Goal: Task Accomplishment & Management: Use online tool/utility

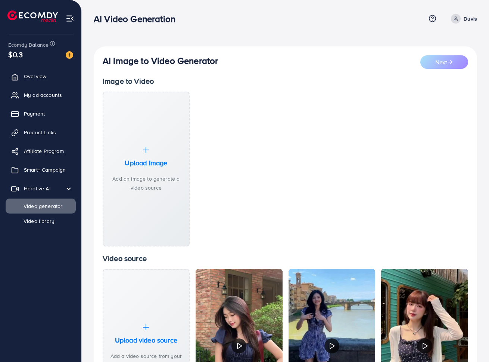
select select "**"
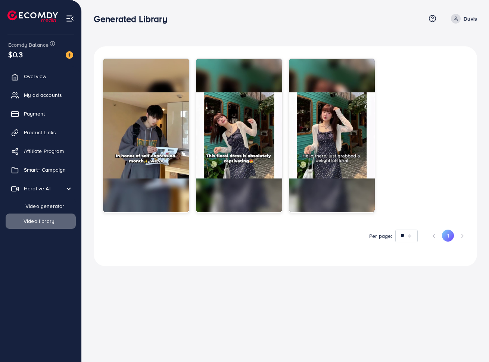
click at [41, 205] on span "Video generator" at bounding box center [39, 205] width 49 height 7
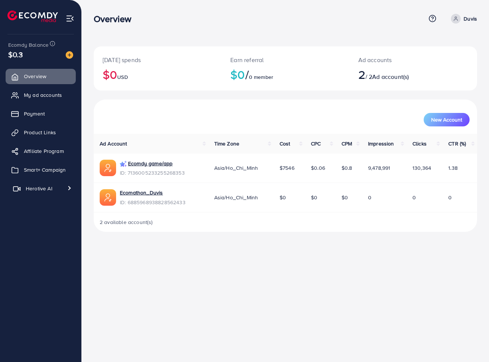
click at [46, 188] on span "Herotive AI" at bounding box center [39, 188] width 27 height 7
click at [46, 207] on span "Video generator" at bounding box center [39, 205] width 49 height 7
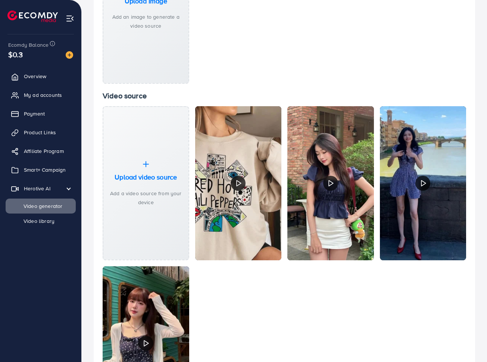
scroll to position [162, 0]
click at [52, 224] on span "Video library" at bounding box center [35, 220] width 41 height 7
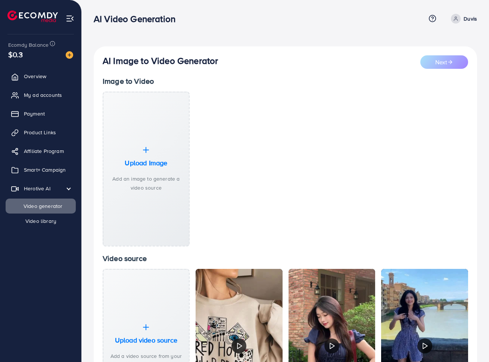
select select "**"
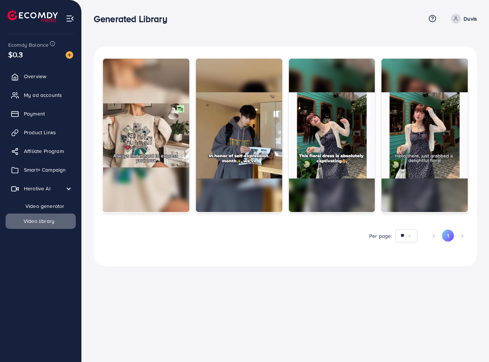
click at [33, 201] on link "Video generator" at bounding box center [41, 205] width 70 height 15
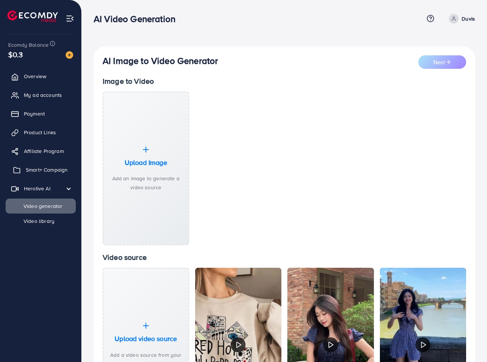
click at [42, 176] on link "Smart+ Campaign" at bounding box center [41, 169] width 70 height 15
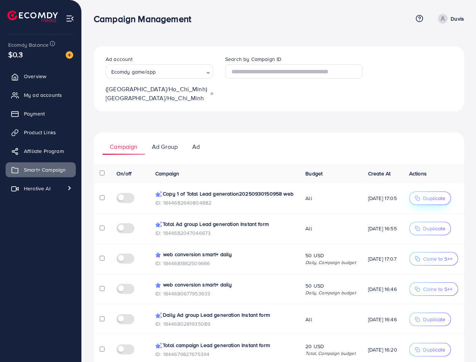
click at [438, 202] on span "Duplicate" at bounding box center [434, 197] width 22 height 7
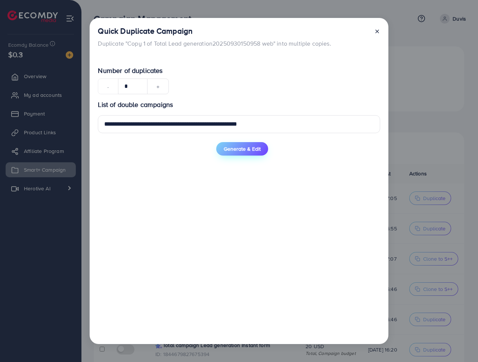
click at [241, 148] on span "Generate & Edit" at bounding box center [242, 148] width 37 height 7
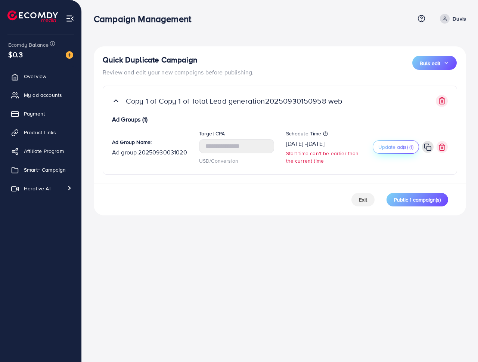
click at [408, 146] on span "Update ad(s) (1)" at bounding box center [395, 146] width 35 height 7
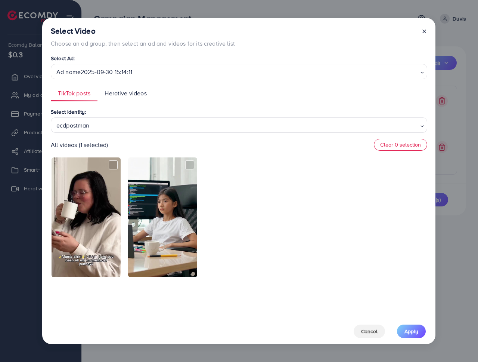
click at [124, 97] on span "Herotive videos" at bounding box center [126, 93] width 42 height 9
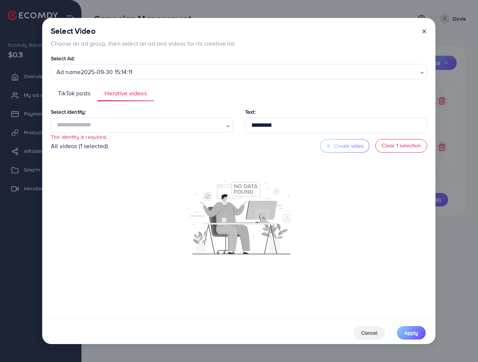
click at [424, 30] on icon at bounding box center [424, 31] width 6 height 6
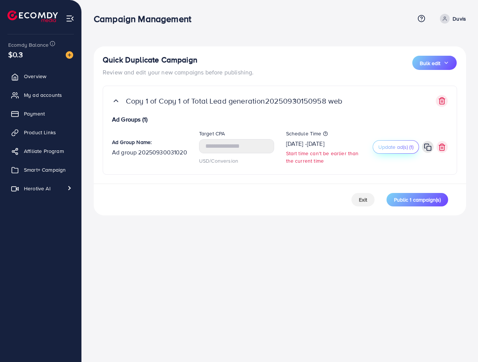
click at [399, 146] on span "Update ad(s) (1)" at bounding box center [395, 146] width 35 height 7
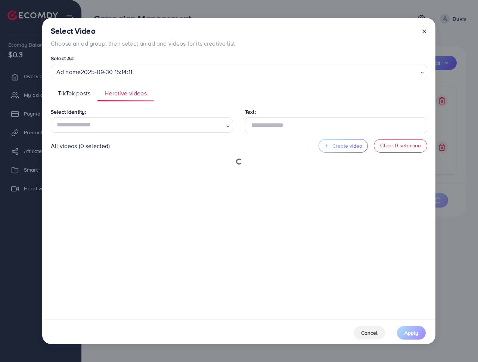
type input "*********"
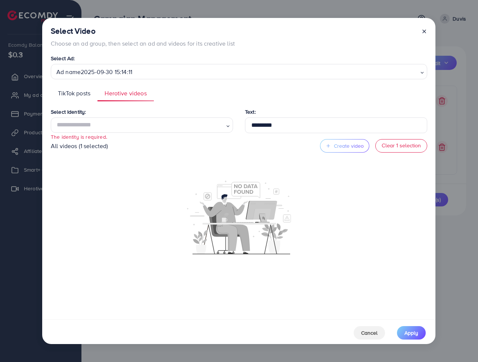
click at [72, 92] on span "TikTok posts" at bounding box center [74, 93] width 32 height 9
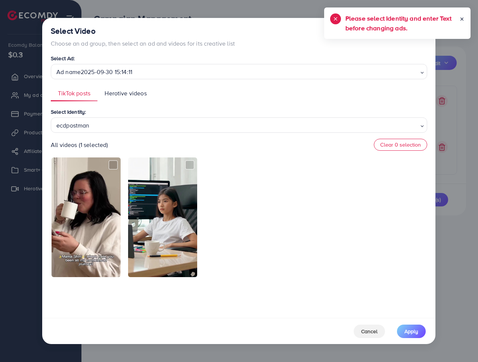
click at [461, 19] on icon at bounding box center [461, 18] width 5 height 5
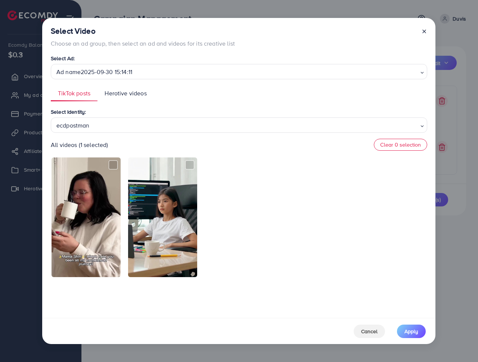
click at [422, 32] on icon at bounding box center [424, 31] width 6 height 6
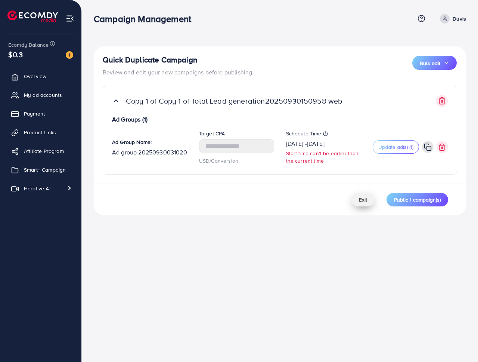
click at [361, 196] on span "Exit" at bounding box center [363, 199] width 8 height 7
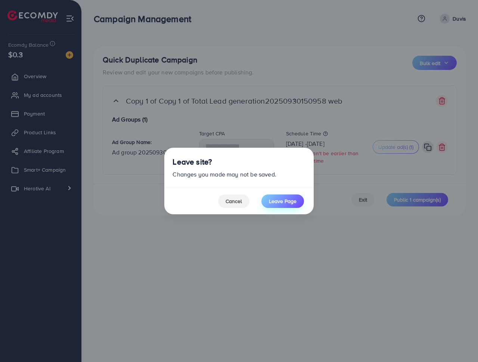
click at [282, 203] on span "Leave Page" at bounding box center [283, 200] width 28 height 7
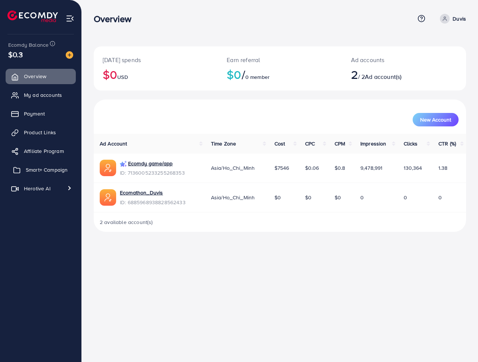
click at [28, 174] on link "Smart+ Campaign" at bounding box center [41, 169] width 70 height 15
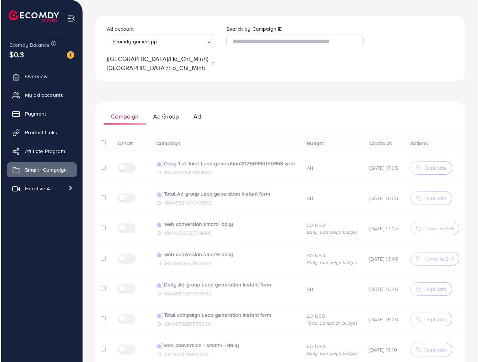
scroll to position [17, 0]
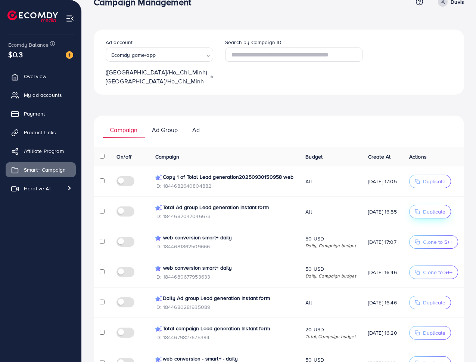
click at [422, 217] on button "Duplicate" at bounding box center [430, 211] width 42 height 13
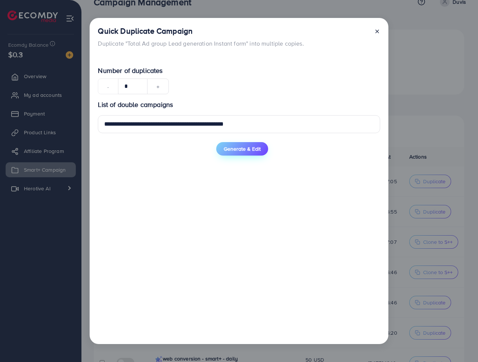
click at [246, 146] on span "Generate & Edit" at bounding box center [242, 148] width 37 height 7
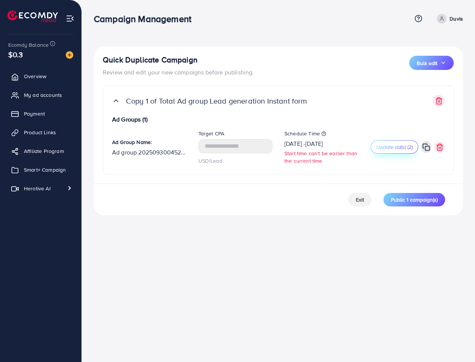
click at [394, 151] on button "Update ad(s) (2)" at bounding box center [394, 146] width 47 height 13
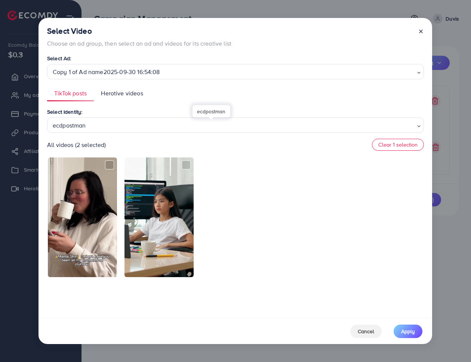
click at [151, 124] on div "ecdpostman" at bounding box center [232, 124] width 365 height 13
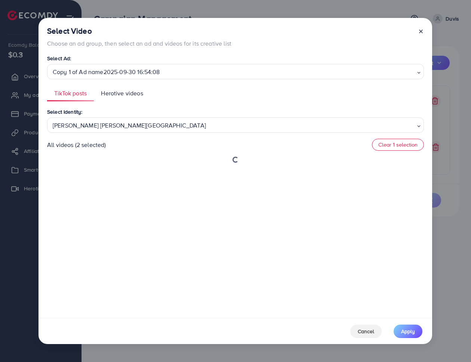
click at [123, 165] on div "Select Identity: Xưởng Giày Chu Hải Nam Loading... ecdpostman Xưởng Giày Chu Hả…" at bounding box center [235, 209] width 377 height 205
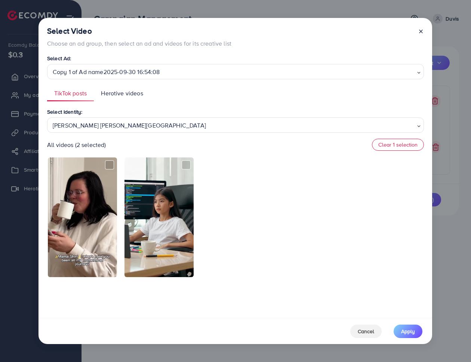
click at [129, 123] on div "Xưởng Giày Chu Hải Nam" at bounding box center [232, 124] width 365 height 13
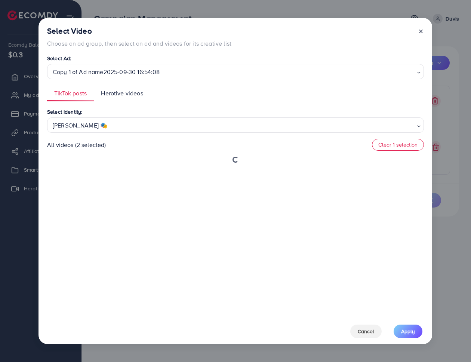
click at [114, 182] on div "Select Identity: Đào Nguyễn Ánh 🎭 Loading... ecdpostman Xưởng Giày Chu Hải Nam …" at bounding box center [235, 209] width 377 height 205
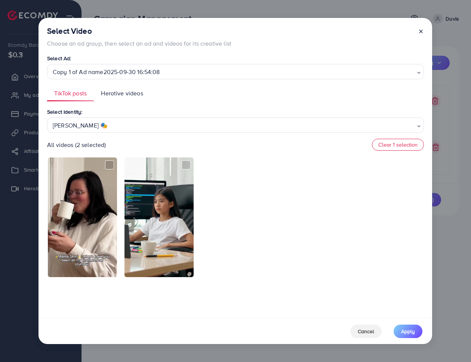
click at [140, 93] on span "Herotive videos" at bounding box center [122, 93] width 42 height 9
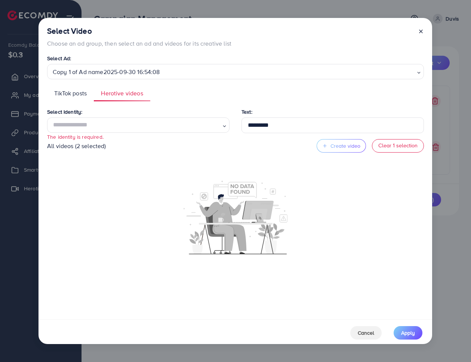
click at [68, 95] on span "TikTok posts" at bounding box center [70, 93] width 32 height 9
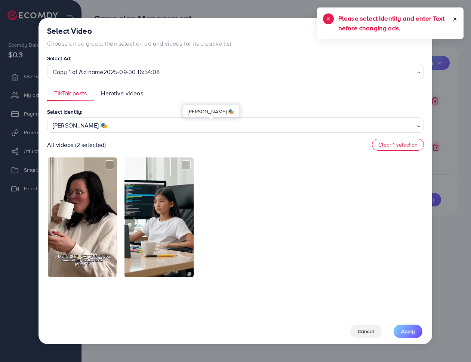
click at [117, 127] on div "Đào Nguyễn Ánh 🎭" at bounding box center [232, 124] width 365 height 13
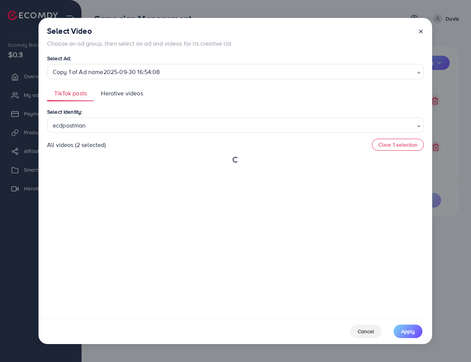
click at [97, 153] on div "Select Identity: ecdpostman Loading... ecdpostman Xưởng Giày Chu Hải Nam Đào Ng…" at bounding box center [235, 209] width 377 height 205
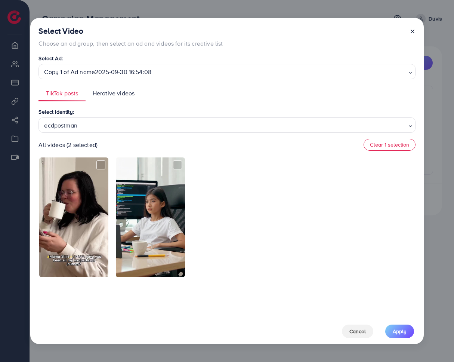
click at [129, 90] on span "Herotive videos" at bounding box center [114, 93] width 42 height 9
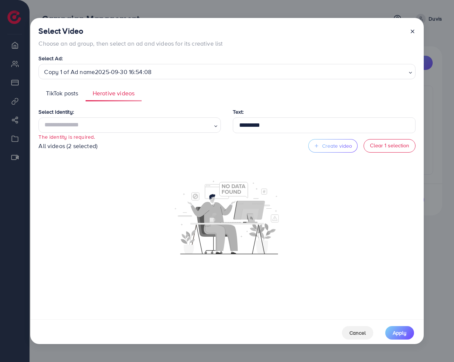
click at [58, 96] on span "TikTok posts" at bounding box center [62, 93] width 32 height 9
